Goal: Transaction & Acquisition: Purchase product/service

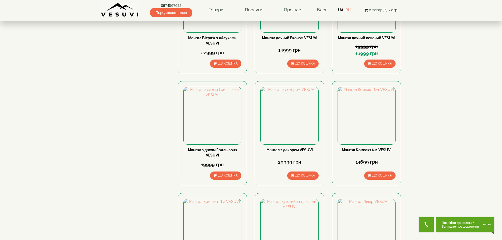
scroll to position [351, 0]
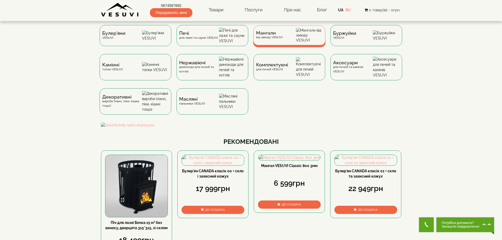
click at [278, 35] on span "Мангали" at bounding box center [269, 33] width 27 height 4
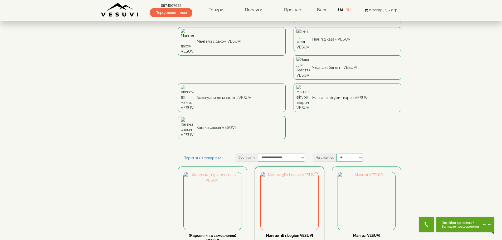
scroll to position [176, 0]
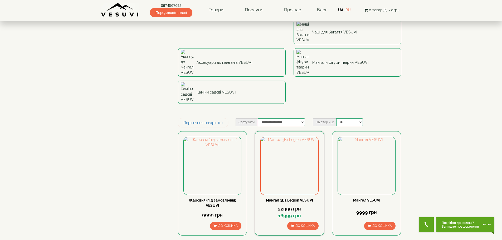
click at [291, 198] on link "Мангал 3В1 Legion VESUVI" at bounding box center [289, 200] width 47 height 4
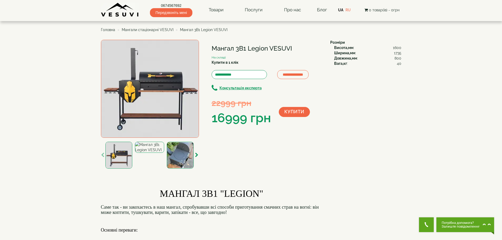
click at [163, 91] on img at bounding box center [150, 89] width 98 height 98
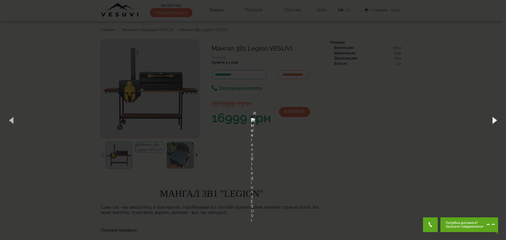
click at [494, 122] on button "button" at bounding box center [494, 120] width 24 height 29
click at [403, 118] on div "× Мангал 3В1 Legion VESUVI 4 of 4 Loading..." at bounding box center [253, 120] width 506 height 240
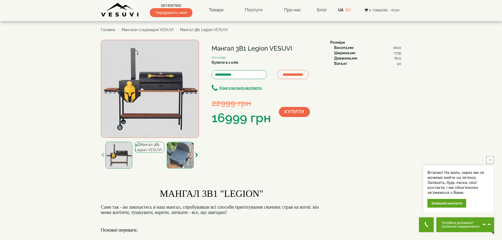
scroll to position [105, 0]
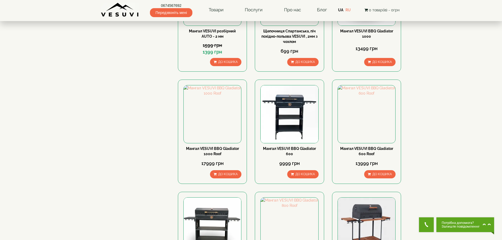
scroll to position [633, 0]
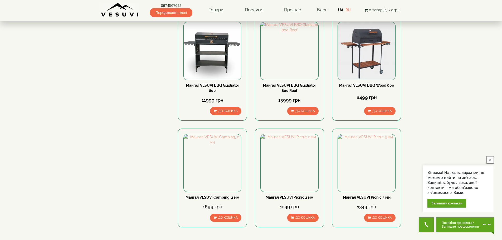
click at [265, 235] on div "1 2 3 4 5 6 > >|" at bounding box center [290, 244] width 224 height 18
click at [264, 240] on link "2" at bounding box center [263, 244] width 7 height 6
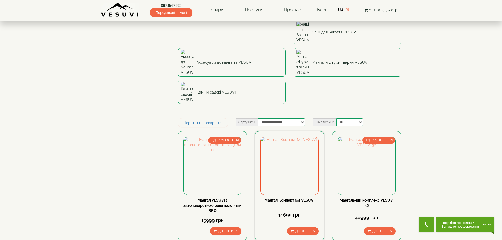
scroll to position [281, 0]
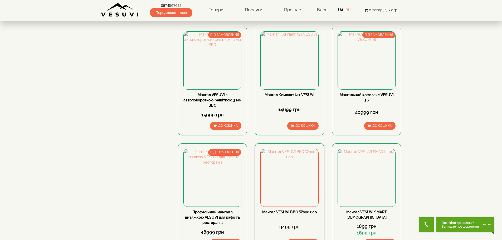
click at [308, 210] on div "Мангал VESUVI BBQ Wood 800 9499 грн До кошика" at bounding box center [289, 229] width 58 height 38
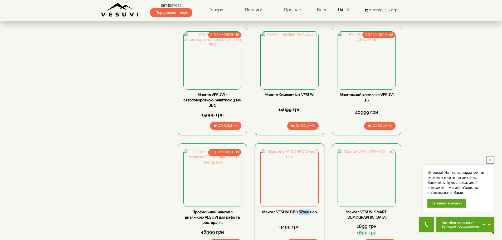
click at [308, 210] on div "Мангал VESUVI BBQ Wood 800 9499 грн До кошика" at bounding box center [289, 229] width 58 height 38
click at [307, 210] on link "Мангал VESUVI BBQ Wood 800" at bounding box center [289, 212] width 55 height 4
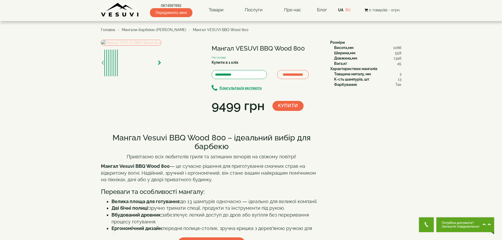
click at [158, 46] on img at bounding box center [131, 43] width 60 height 6
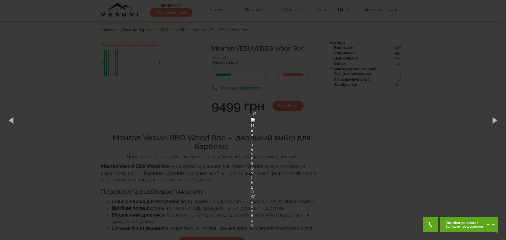
click at [414, 100] on div "× Мангал VESUVI BBQ Wood 800 1 of 8 Loading..." at bounding box center [253, 120] width 506 height 240
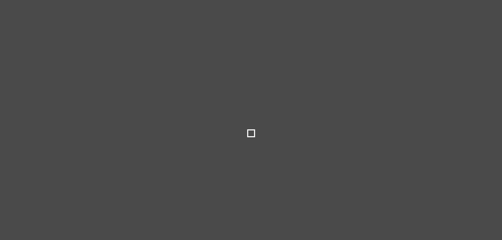
select select
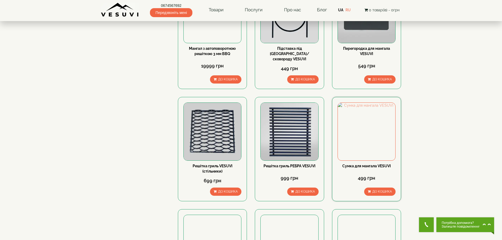
scroll to position [651, 0]
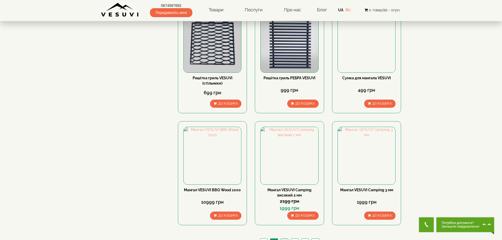
click at [283, 239] on link "3" at bounding box center [284, 242] width 7 height 6
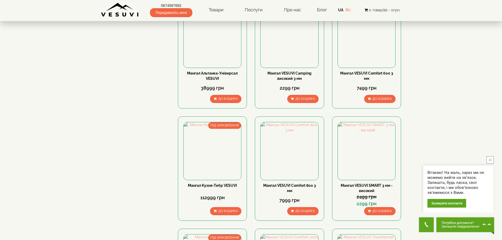
scroll to position [598, 0]
